Goal: Transaction & Acquisition: Obtain resource

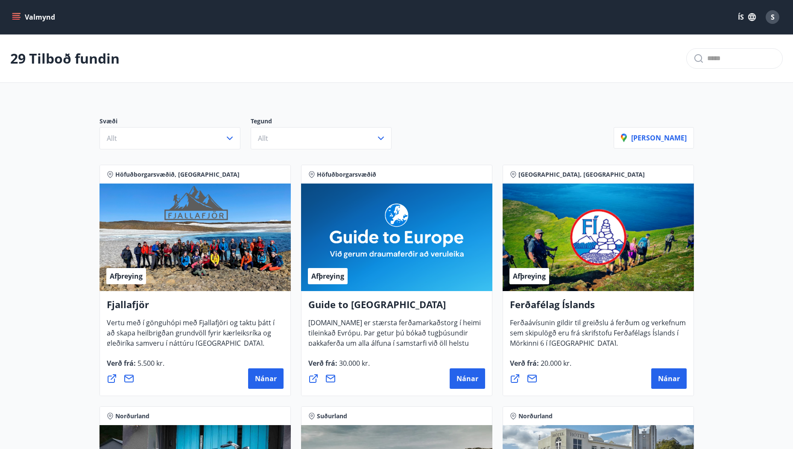
click at [15, 14] on icon "menu" at bounding box center [16, 17] width 9 height 9
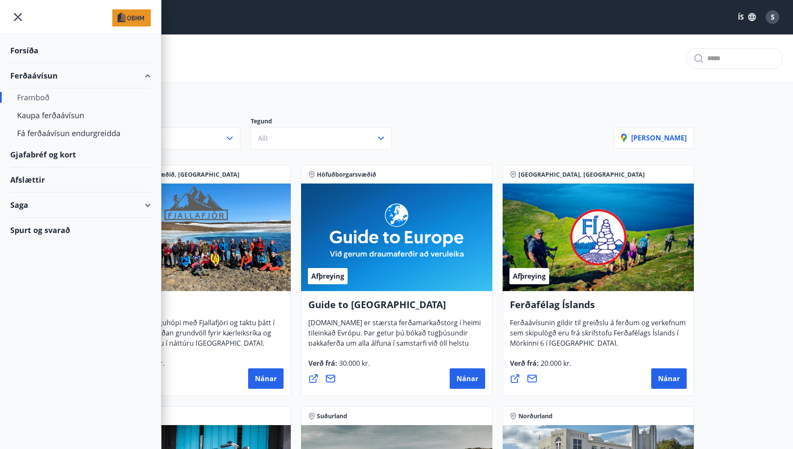
click at [38, 98] on div "Framboð" at bounding box center [80, 97] width 127 height 18
click at [49, 95] on div "Framboð" at bounding box center [80, 97] width 127 height 18
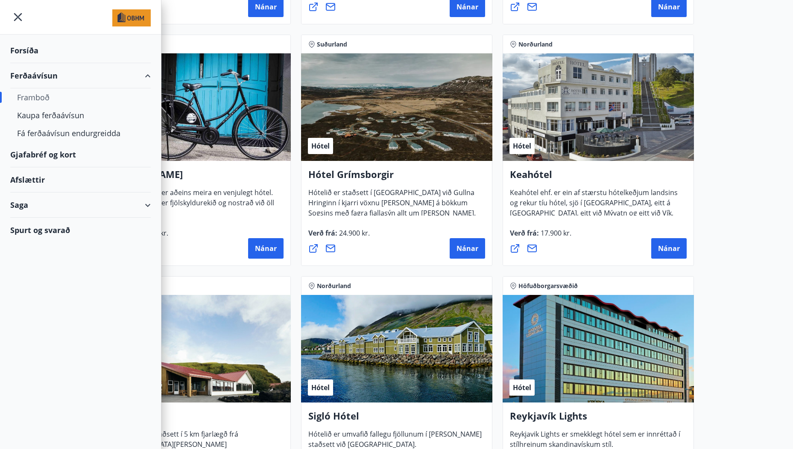
scroll to position [427, 0]
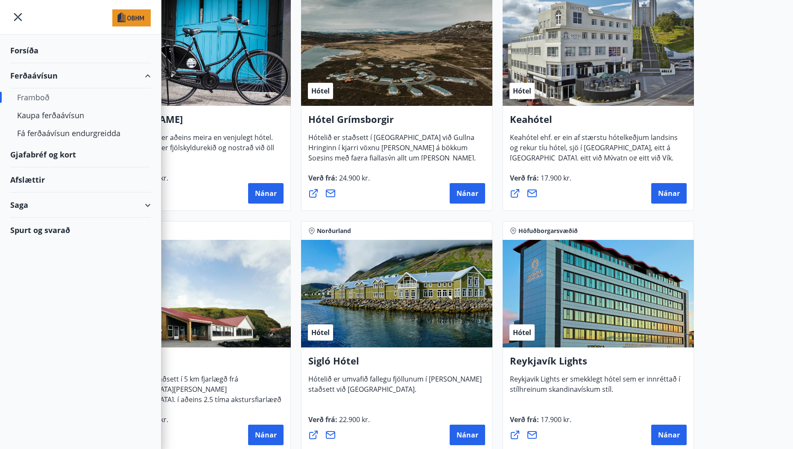
click at [22, 16] on icon "menu" at bounding box center [17, 16] width 15 height 15
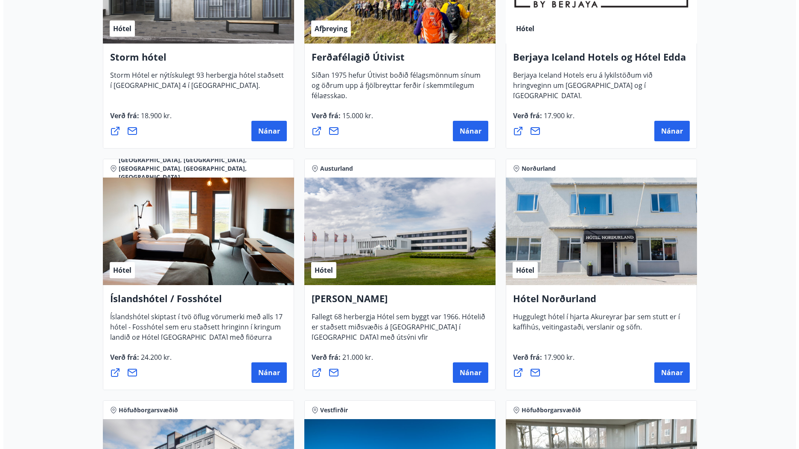
scroll to position [939, 0]
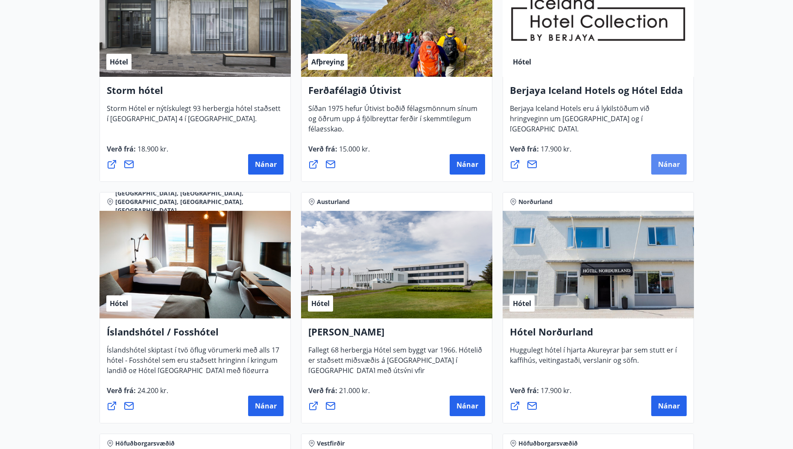
click at [675, 170] on button "Nánar" at bounding box center [668, 164] width 35 height 20
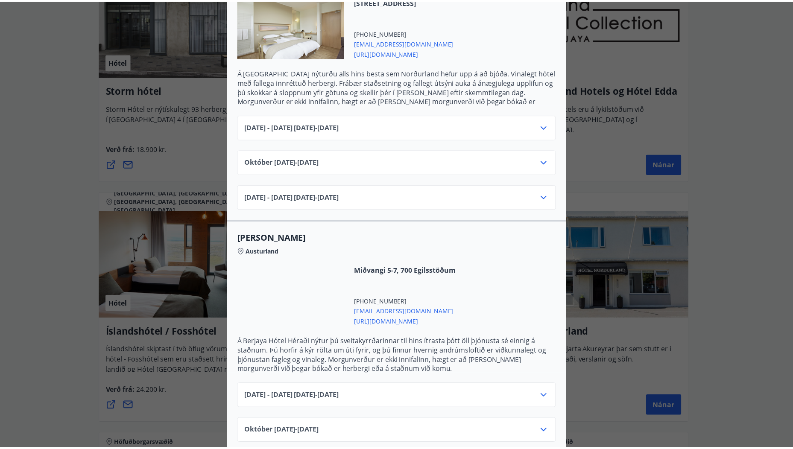
scroll to position [185, 0]
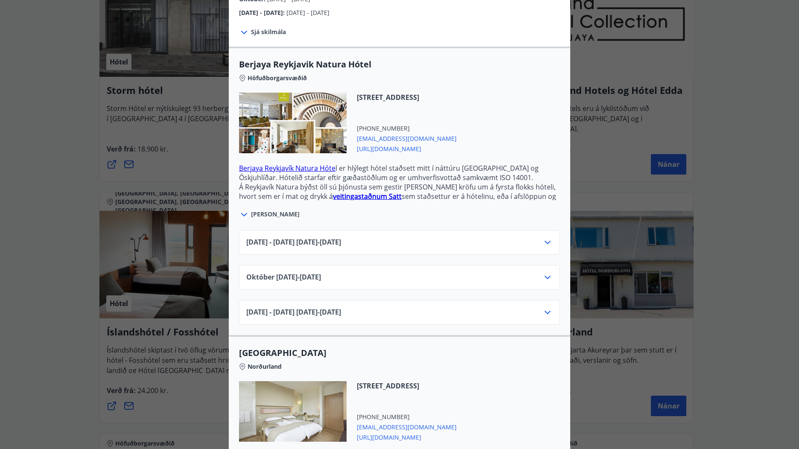
click at [762, 124] on div "Berjaya Iceland Hotels og Hótel Edda Berjaya Iceland Hotels og Hótel Edda eru h…" at bounding box center [399, 39] width 799 height 449
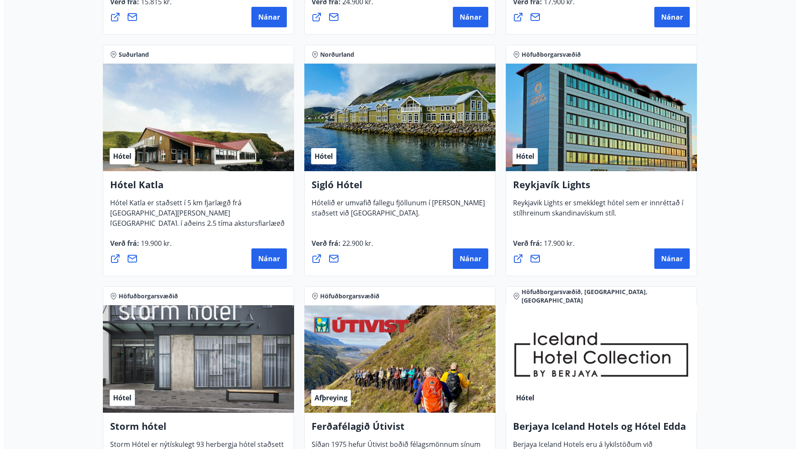
scroll to position [598, 0]
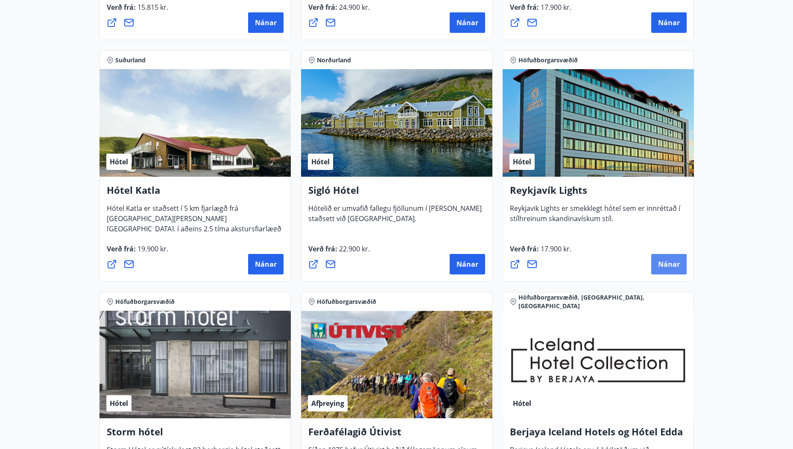
click at [672, 261] on span "Nánar" at bounding box center [669, 264] width 22 height 9
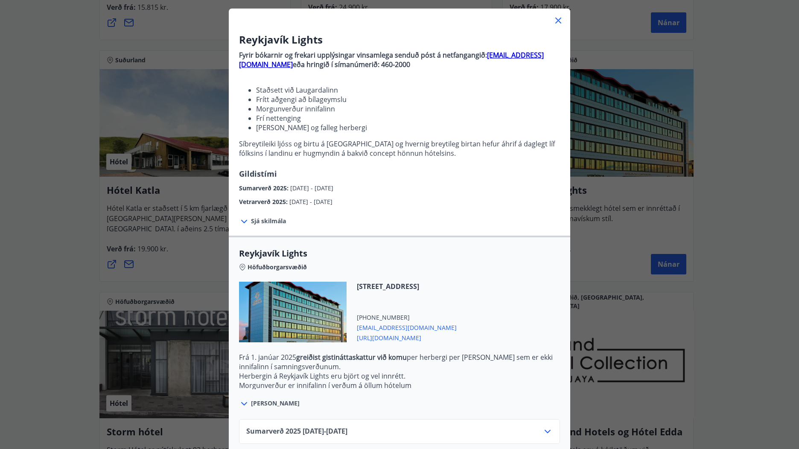
scroll to position [89, 0]
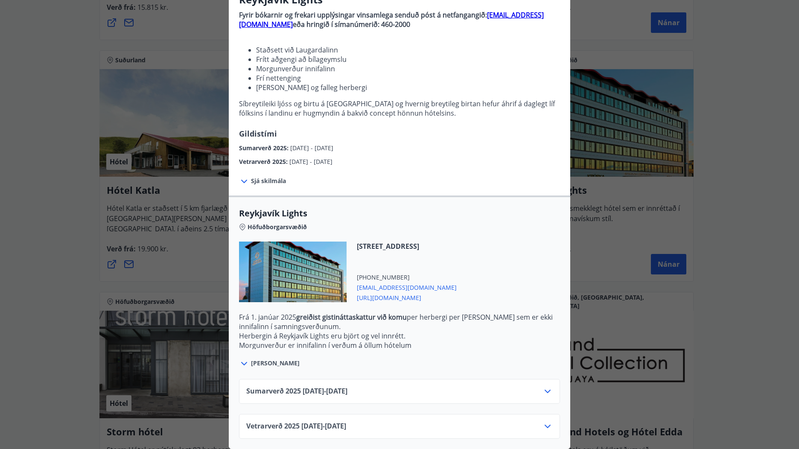
click at [543, 421] on icon at bounding box center [548, 426] width 10 height 10
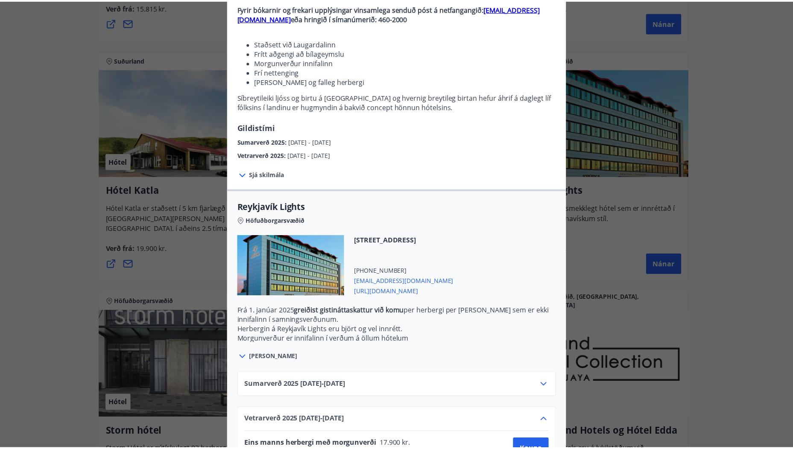
scroll to position [158, 0]
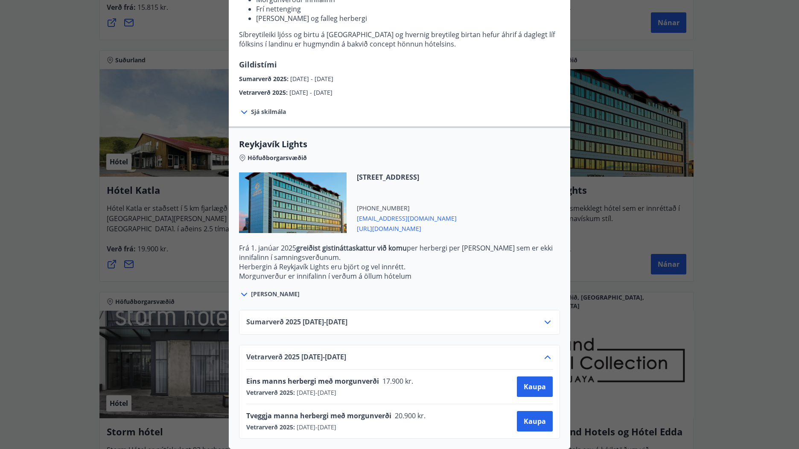
click at [765, 179] on div "Reykjavík Lights Fyrir bókarnir og frekari upplýsingar vinsamlega senduð póst á…" at bounding box center [399, 72] width 799 height 449
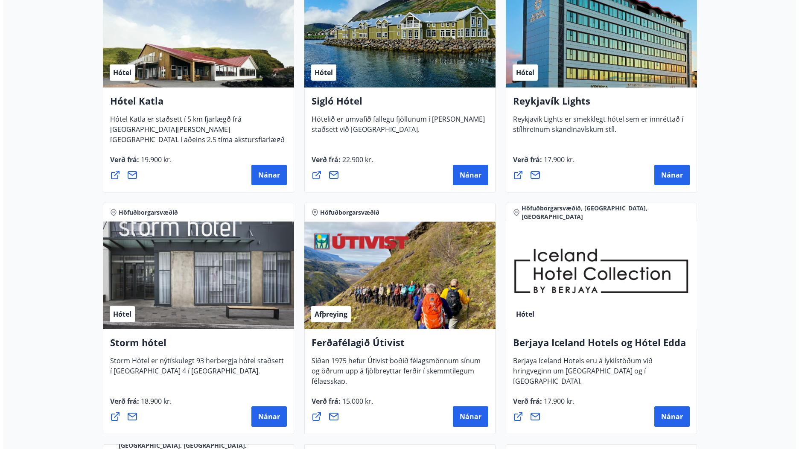
scroll to position [683, 0]
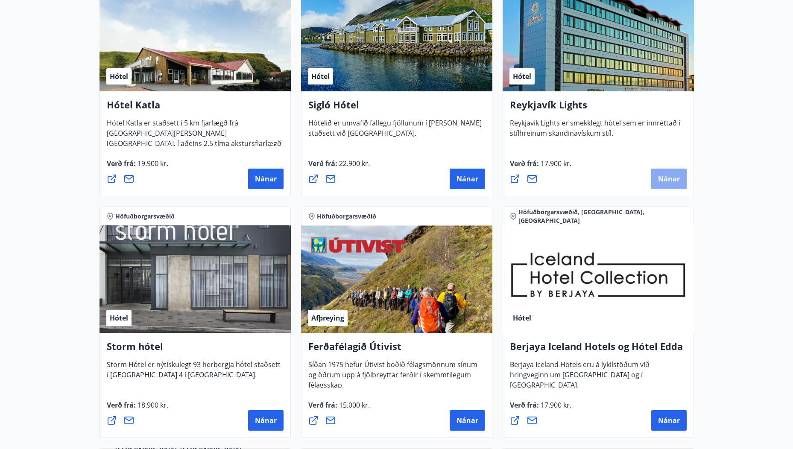
click at [679, 177] on span "Nánar" at bounding box center [669, 178] width 22 height 9
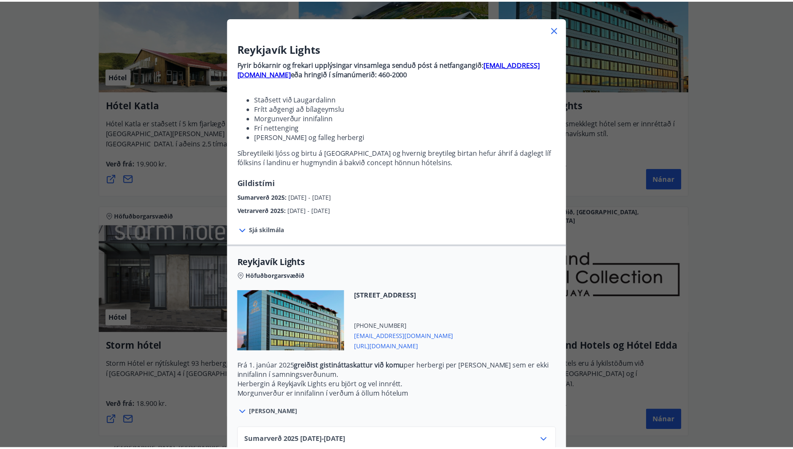
scroll to position [89, 0]
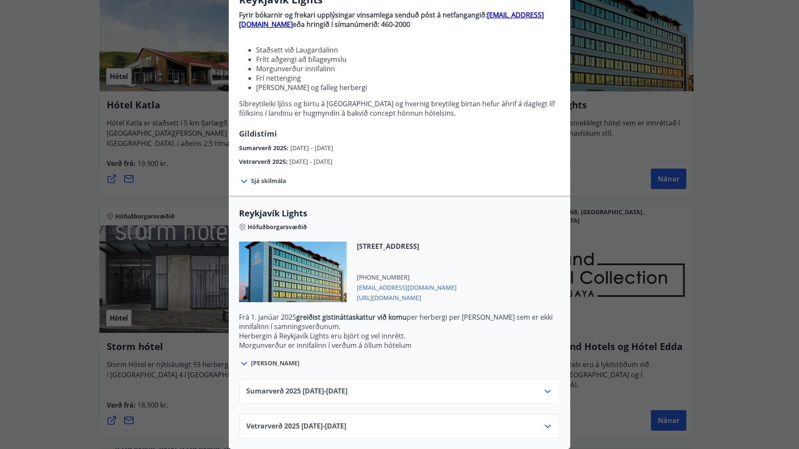
click at [49, 187] on div "Reykjavík Lights Fyrir bókarnir og frekari upplýsingar vinsamlega senduð póst á…" at bounding box center [399, 141] width 799 height 449
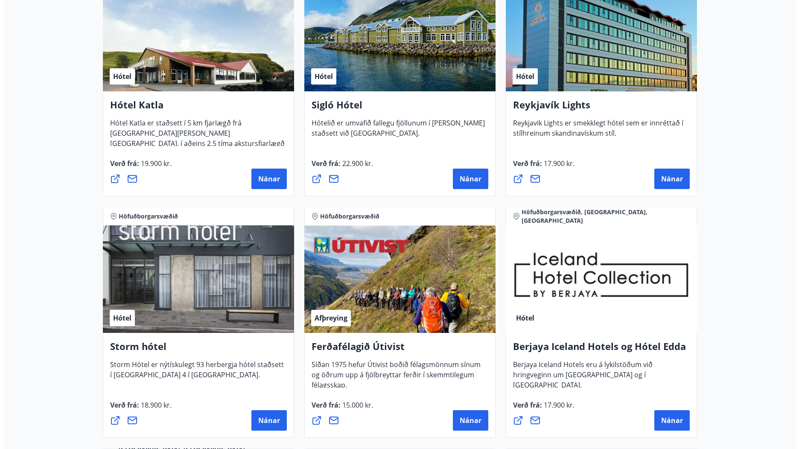
scroll to position [939, 0]
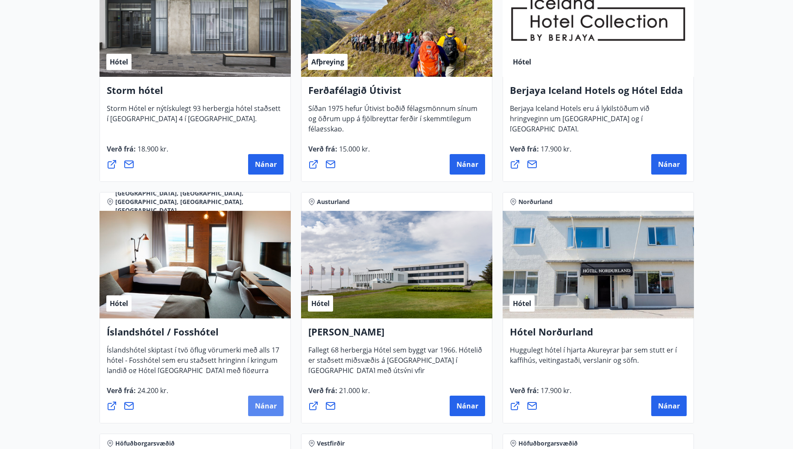
click at [263, 404] on span "Nánar" at bounding box center [266, 405] width 22 height 9
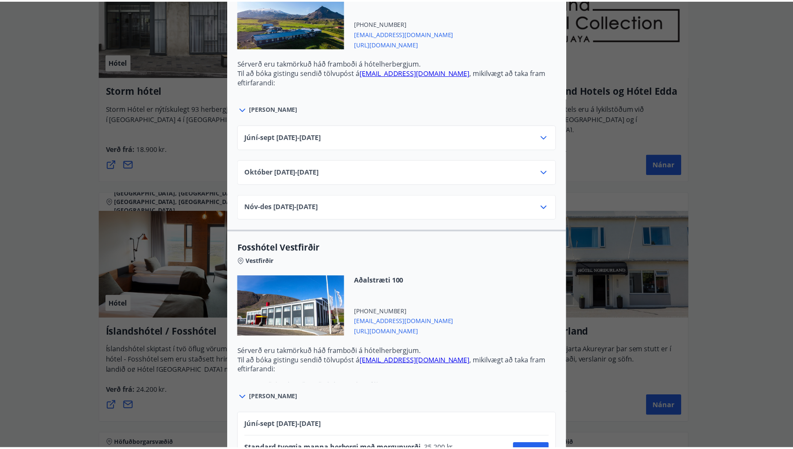
scroll to position [0, 0]
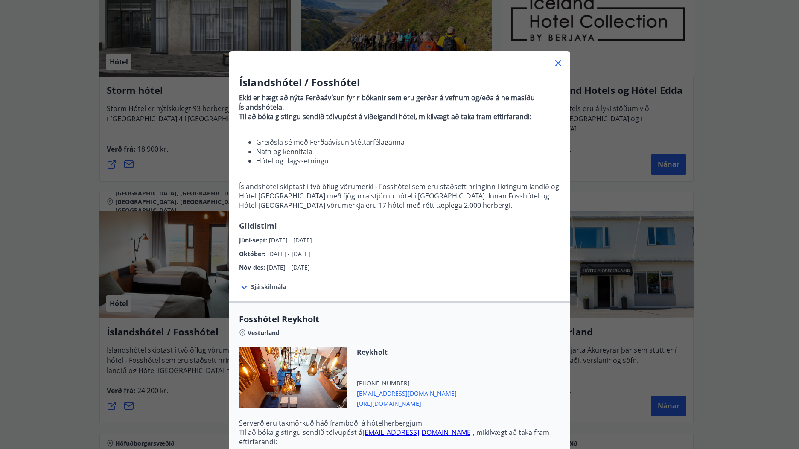
click at [16, 272] on div "Íslandshótel / Fosshótel Ekki er hægt að nýta Ferðaávísun fyrir bókanir sem eru…" at bounding box center [399, 224] width 799 height 449
click at [560, 62] on icon at bounding box center [558, 63] width 10 height 10
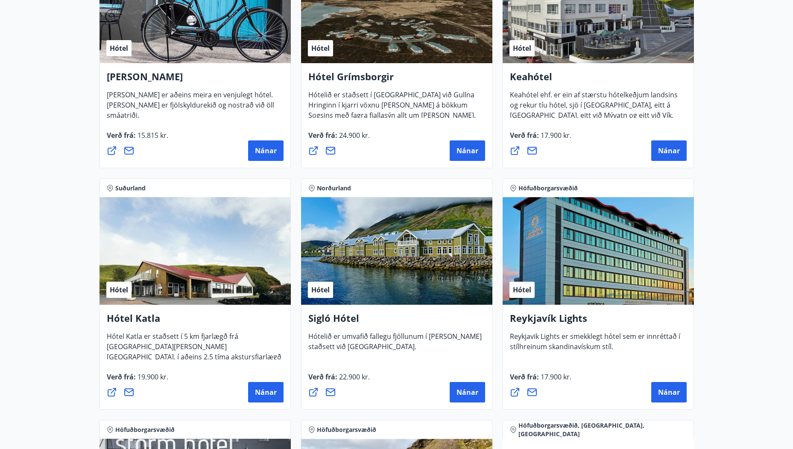
scroll to position [640, 0]
